Goal: Transaction & Acquisition: Obtain resource

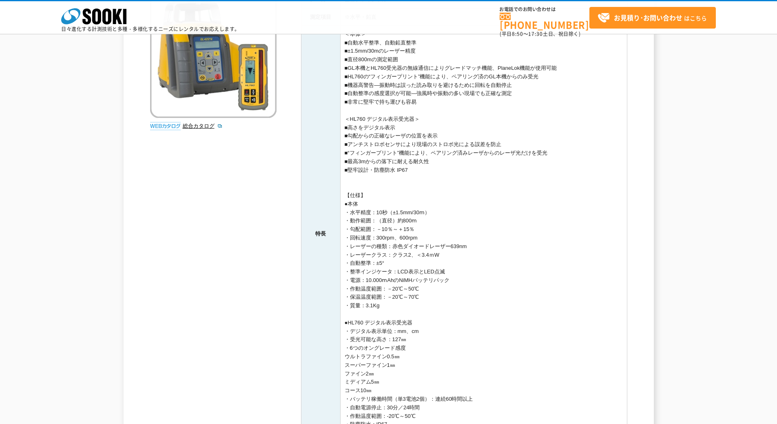
scroll to position [286, 0]
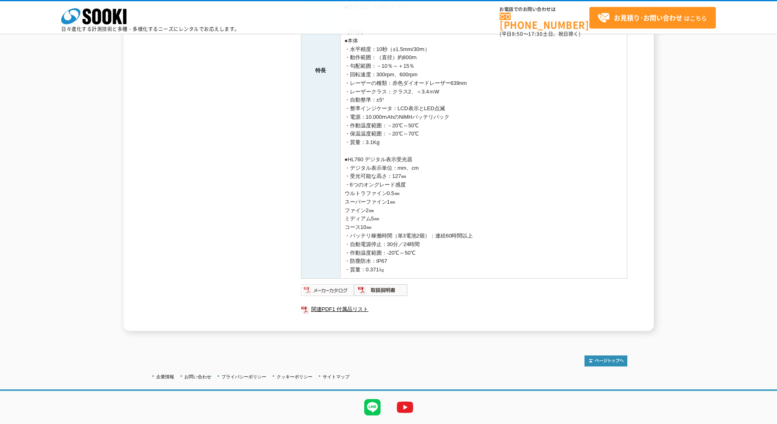
click at [322, 291] on img at bounding box center [327, 290] width 53 height 13
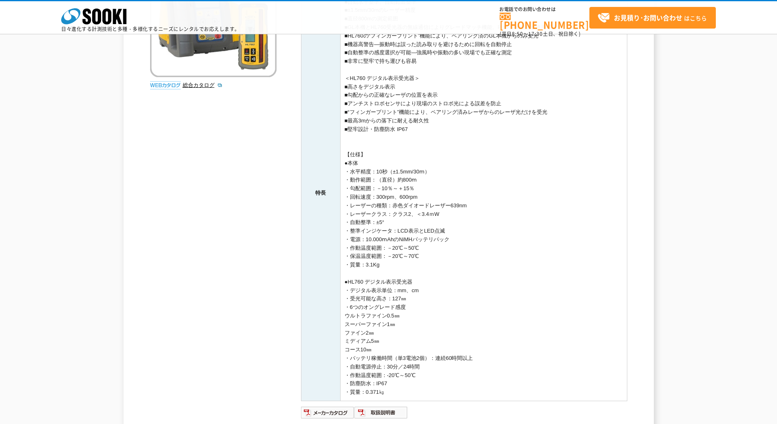
scroll to position [0, 0]
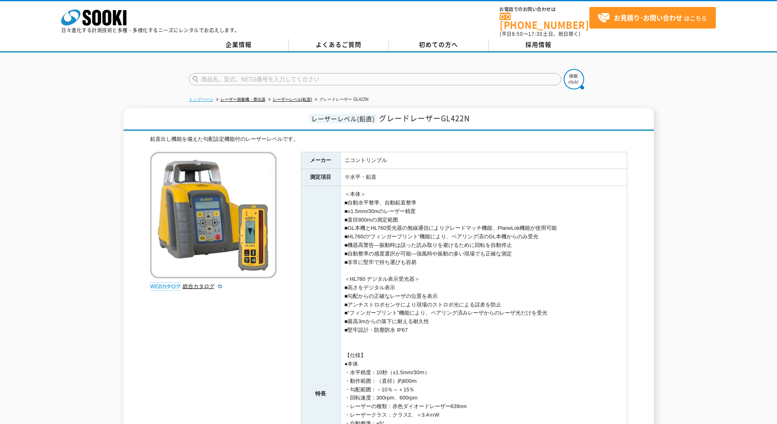
click at [206, 97] on link "トップページ" at bounding box center [201, 99] width 24 height 4
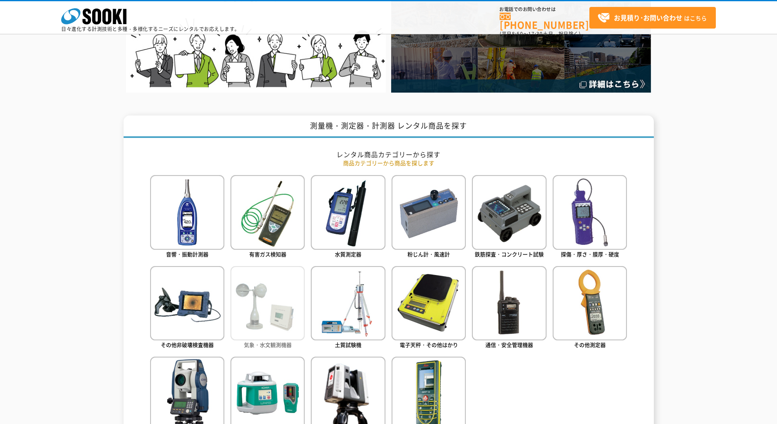
scroll to position [408, 0]
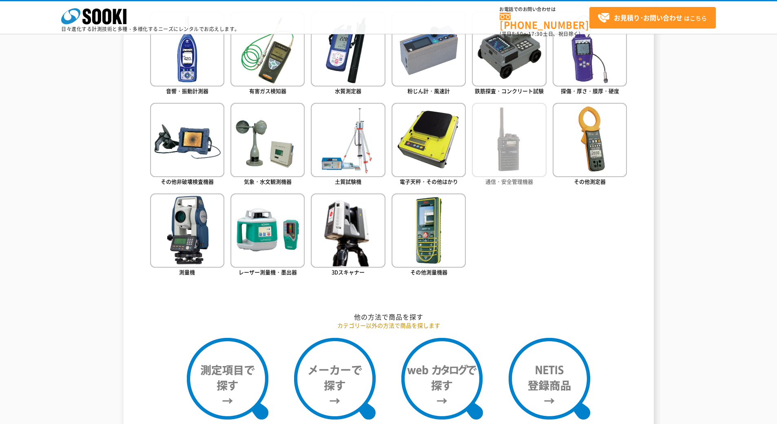
click at [512, 152] on img at bounding box center [509, 140] width 74 height 74
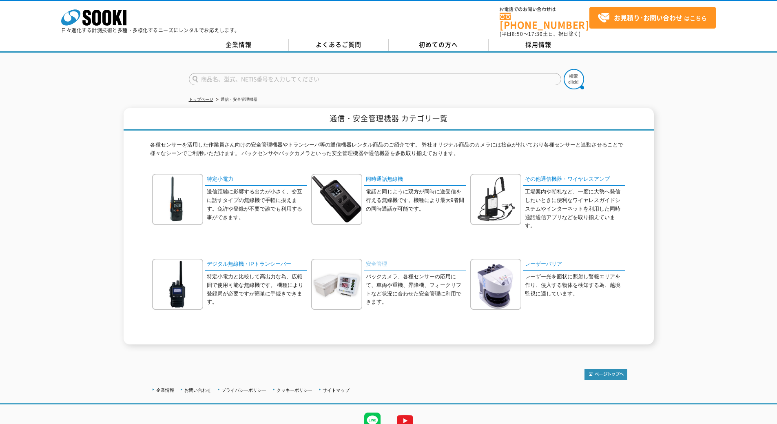
click at [374, 259] on link "安全管理" at bounding box center [415, 265] width 102 height 12
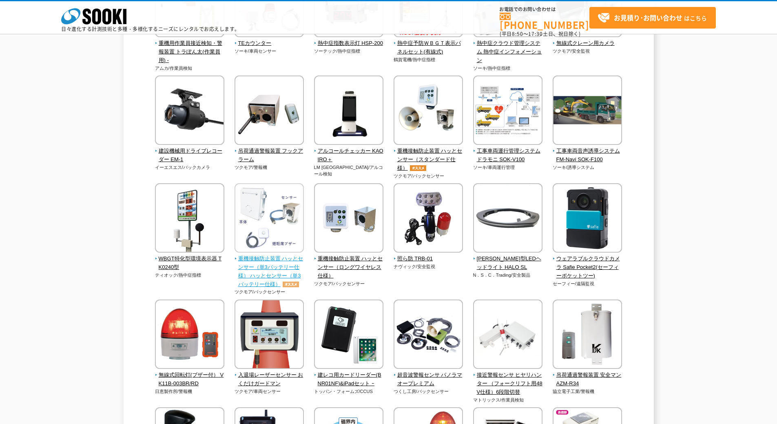
scroll to position [938, 0]
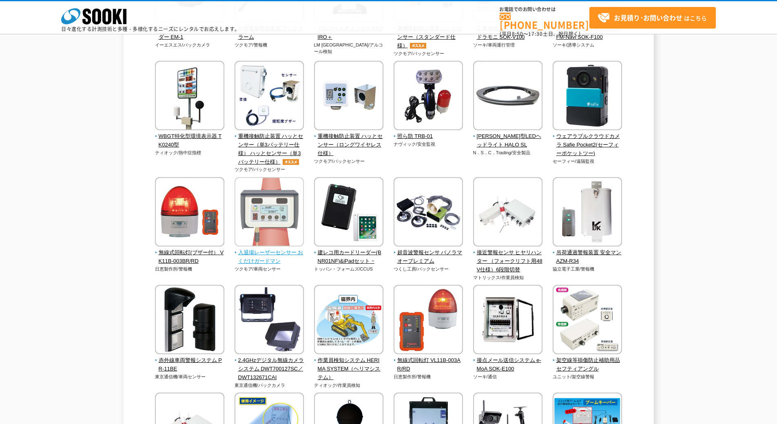
click at [261, 255] on span "入退場レーザーセンサー おくだけガードマン" at bounding box center [270, 256] width 70 height 17
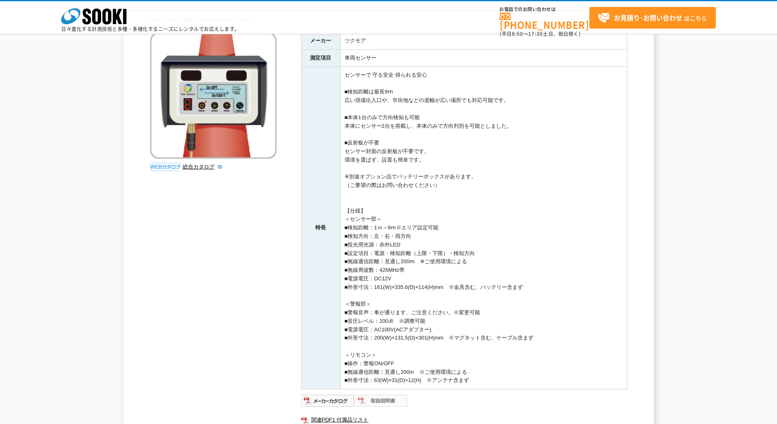
scroll to position [163, 0]
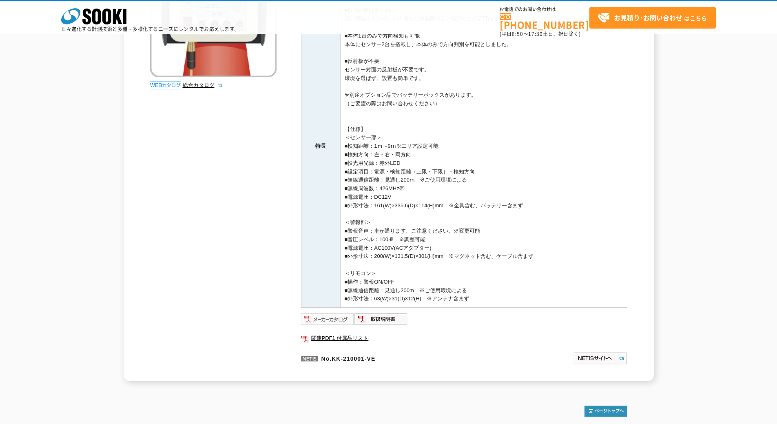
click at [316, 317] on img at bounding box center [327, 318] width 53 height 13
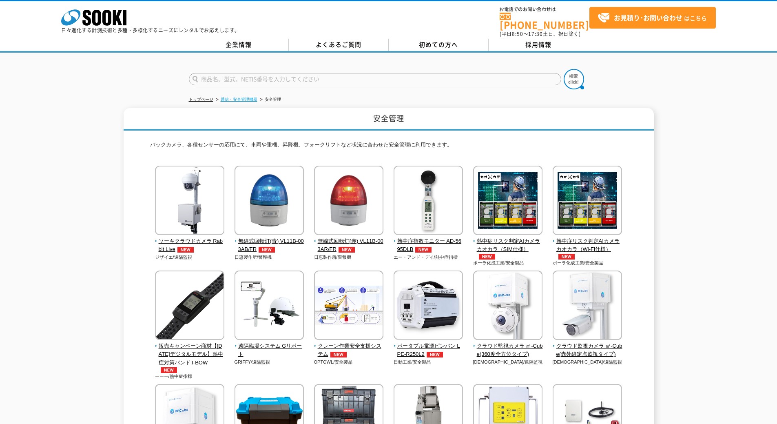
click at [230, 97] on link "通信・安全管理機器" at bounding box center [239, 99] width 37 height 4
click at [221, 73] on input "text" at bounding box center [375, 79] width 372 height 12
type input "２D"
click at [573, 72] on img at bounding box center [574, 79] width 20 height 20
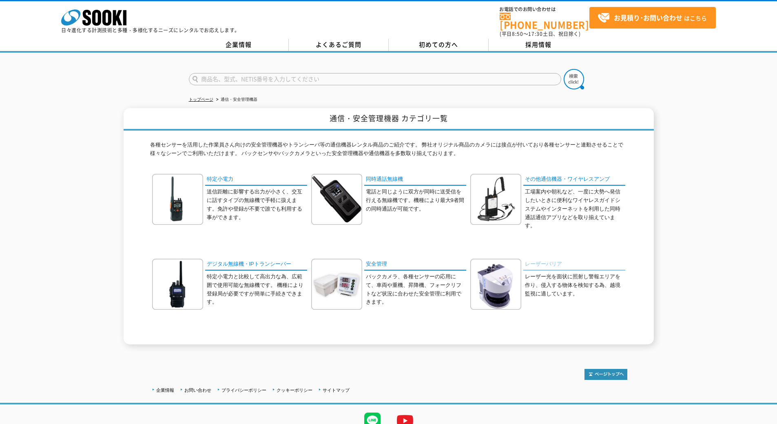
click at [547, 260] on link "レーザーバリア" at bounding box center [574, 265] width 102 height 12
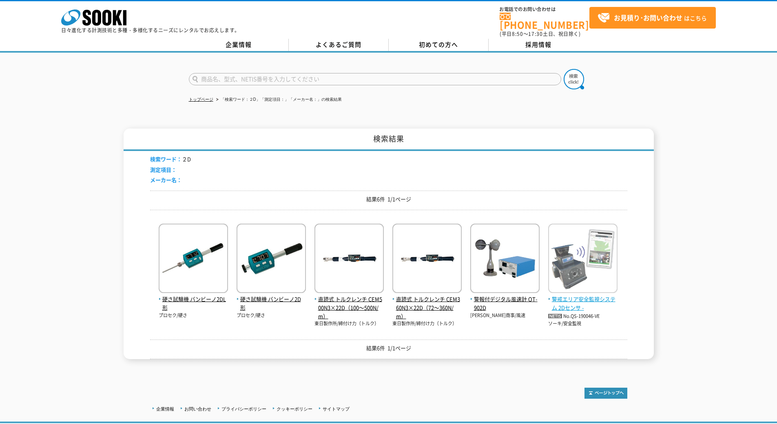
click at [574, 295] on span "警戒エリア安全監視システム 2Dセンサ -" at bounding box center [582, 303] width 69 height 17
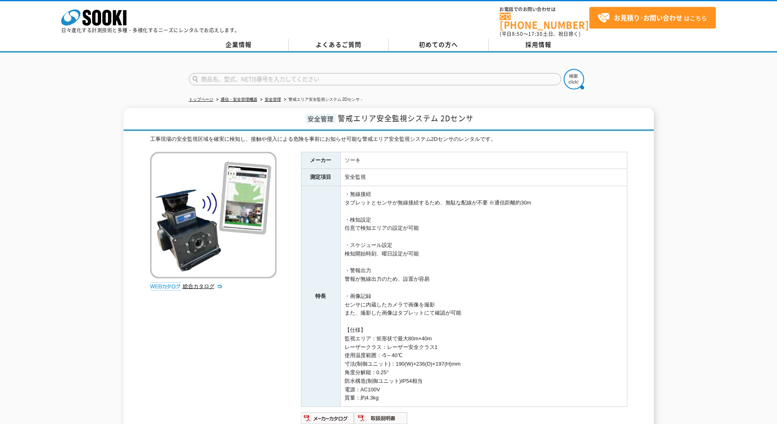
click at [232, 73] on input "text" at bounding box center [375, 79] width 372 height 12
type input "レーザーバリア"
click at [564, 69] on button at bounding box center [574, 79] width 20 height 20
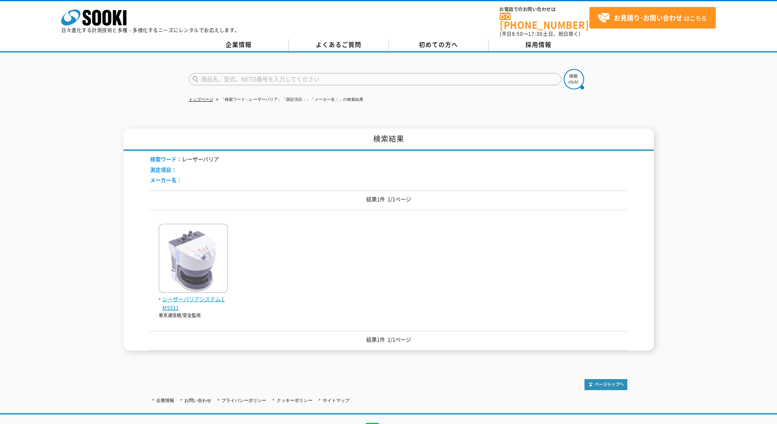
click at [169, 295] on span "レーザーバリアシステム LMS511" at bounding box center [193, 303] width 69 height 17
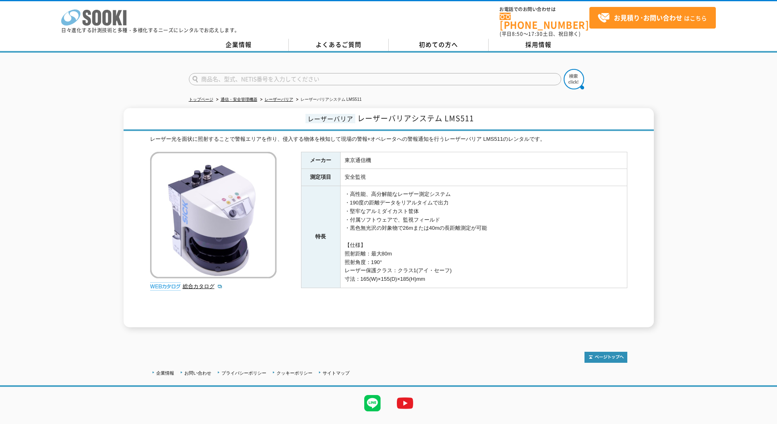
click at [100, 18] on icon at bounding box center [96, 18] width 9 height 16
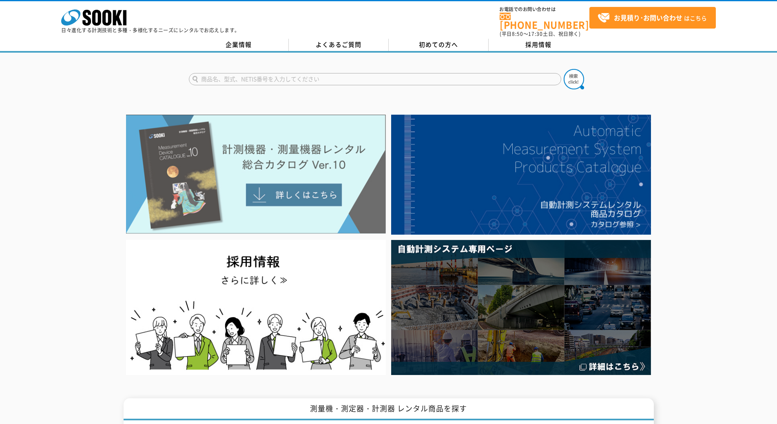
click at [314, 166] on img at bounding box center [256, 174] width 260 height 119
